Goal: Task Accomplishment & Management: Manage account settings

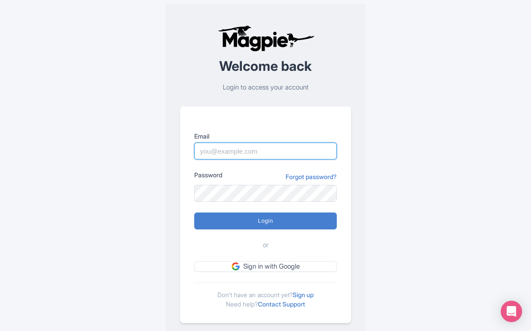
click at [272, 155] on input "Email" at bounding box center [265, 151] width 143 height 17
type input "[EMAIL_ADDRESS][DOMAIN_NAME]"
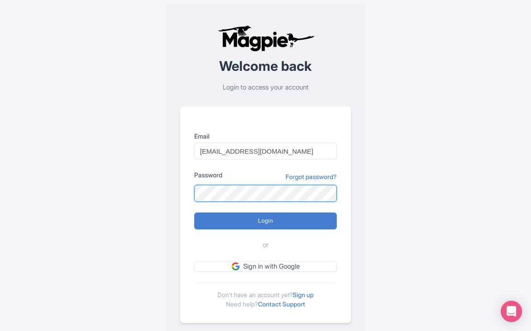
click at [194, 213] on input "Login" at bounding box center [265, 221] width 143 height 17
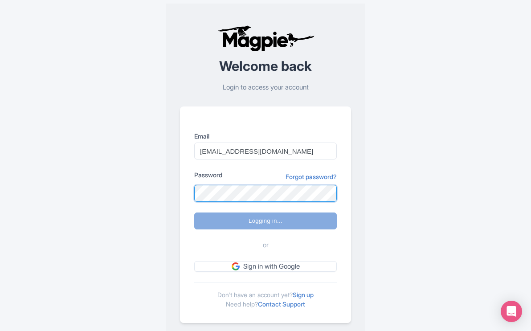
type input "Logging in..."
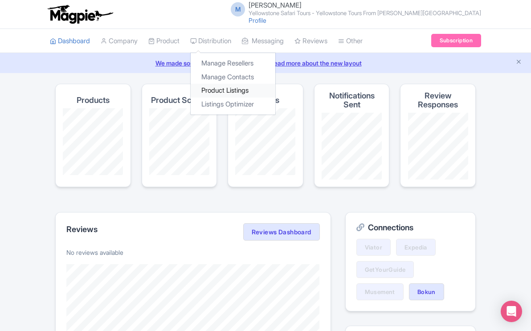
click at [217, 90] on link "Product Listings" at bounding box center [233, 91] width 85 height 14
